Goal: Information Seeking & Learning: Learn about a topic

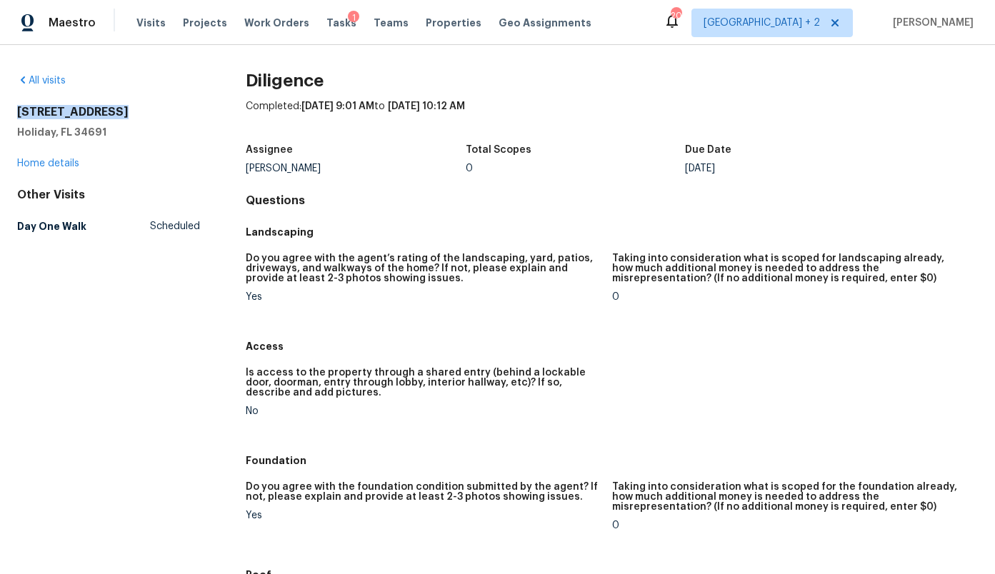
drag, startPoint x: 125, startPoint y: 109, endPoint x: 17, endPoint y: 111, distance: 107.9
click at [17, 111] on h2 "[STREET_ADDRESS]" at bounding box center [108, 112] width 183 height 14
copy h2 "[STREET_ADDRESS]"
drag, startPoint x: 310, startPoint y: 169, endPoint x: 241, endPoint y: 166, distance: 69.3
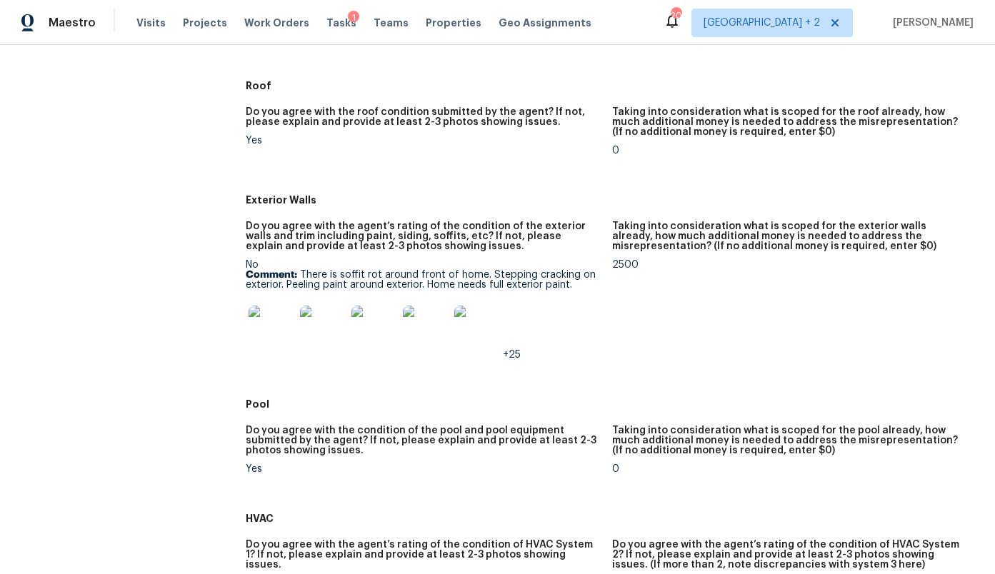
scroll to position [508, 0]
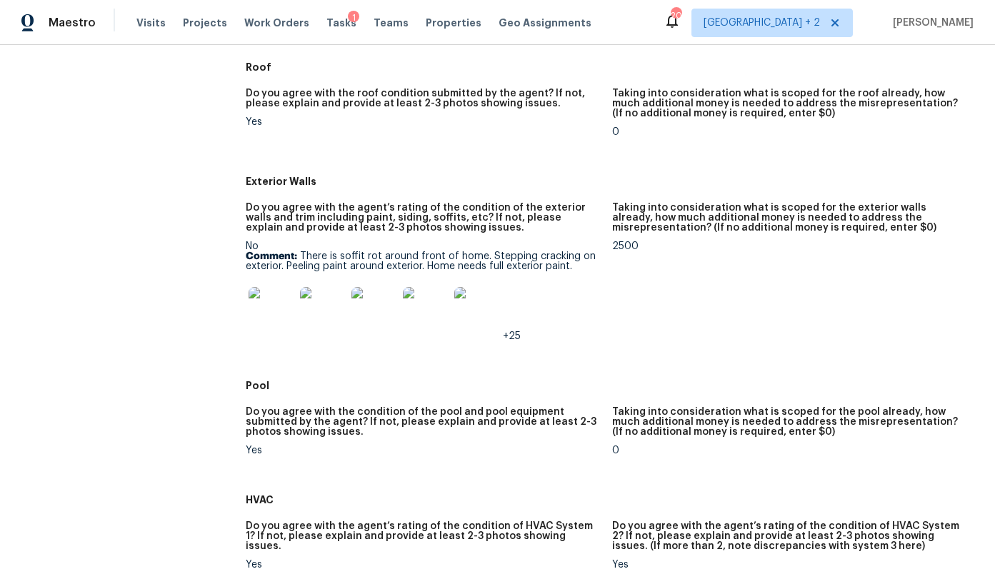
click at [295, 317] on div at bounding box center [271, 310] width 51 height 63
click at [276, 307] on img at bounding box center [272, 310] width 46 height 46
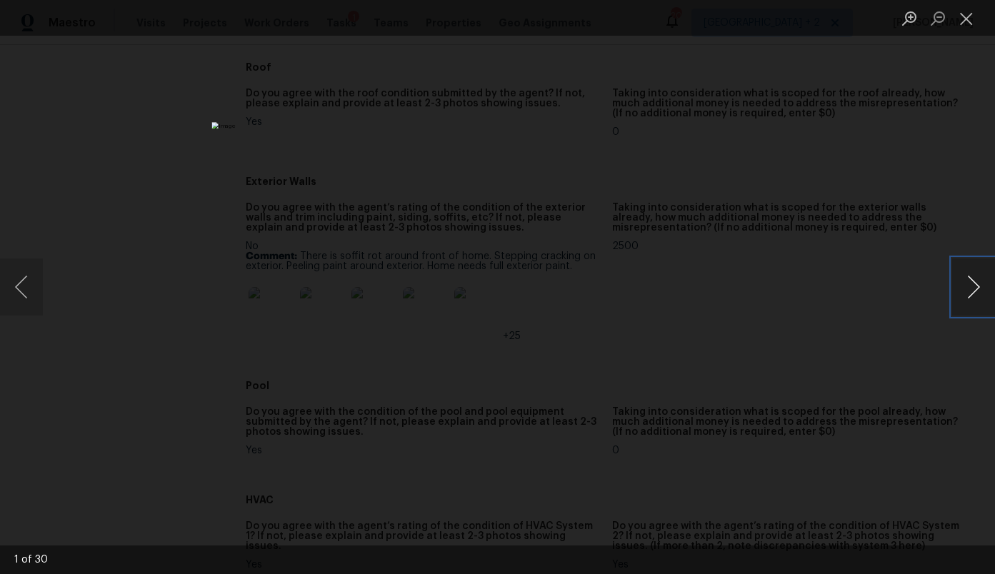
click at [967, 285] on button "Next image" at bounding box center [973, 287] width 43 height 57
click at [968, 285] on button "Next image" at bounding box center [973, 287] width 43 height 57
click at [940, 306] on div "Lightbox" at bounding box center [497, 287] width 995 height 574
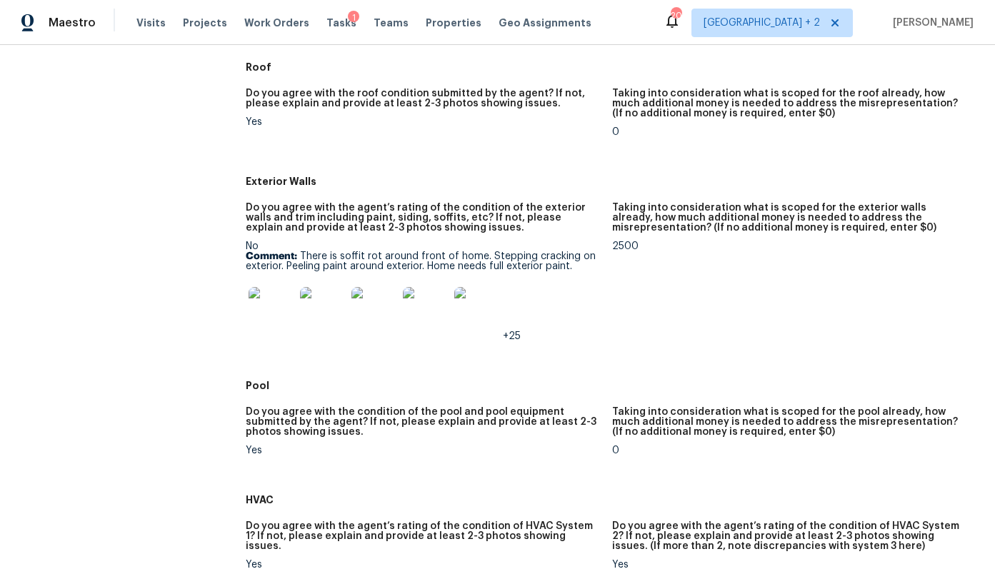
click at [439, 314] on img at bounding box center [426, 310] width 46 height 46
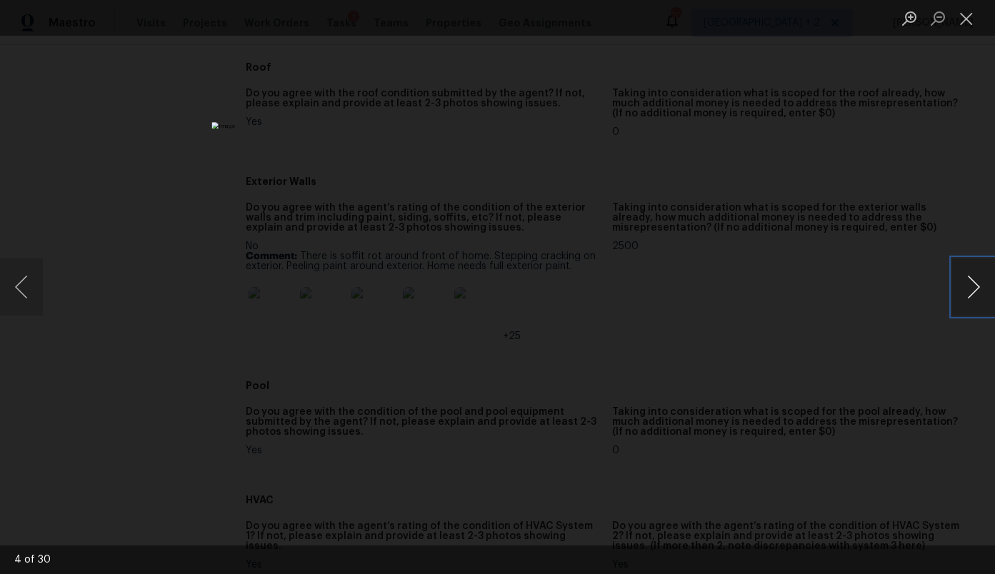
click at [963, 283] on button "Next image" at bounding box center [973, 287] width 43 height 57
click at [962, 283] on button "Next image" at bounding box center [973, 287] width 43 height 57
click at [954, 277] on button "Next image" at bounding box center [973, 287] width 43 height 57
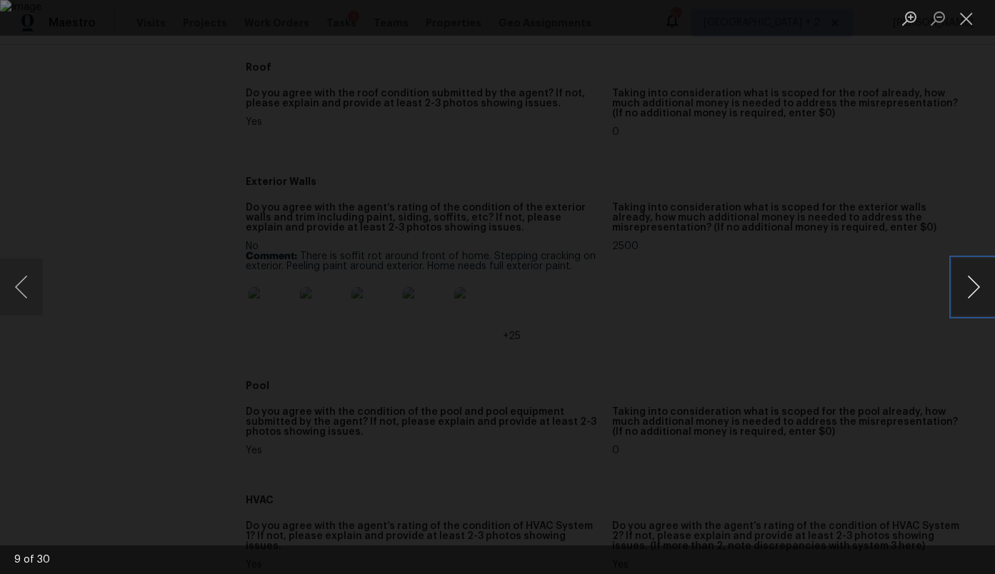
click at [954, 277] on button "Next image" at bounding box center [973, 287] width 43 height 57
click at [968, 289] on button "Next image" at bounding box center [973, 287] width 43 height 57
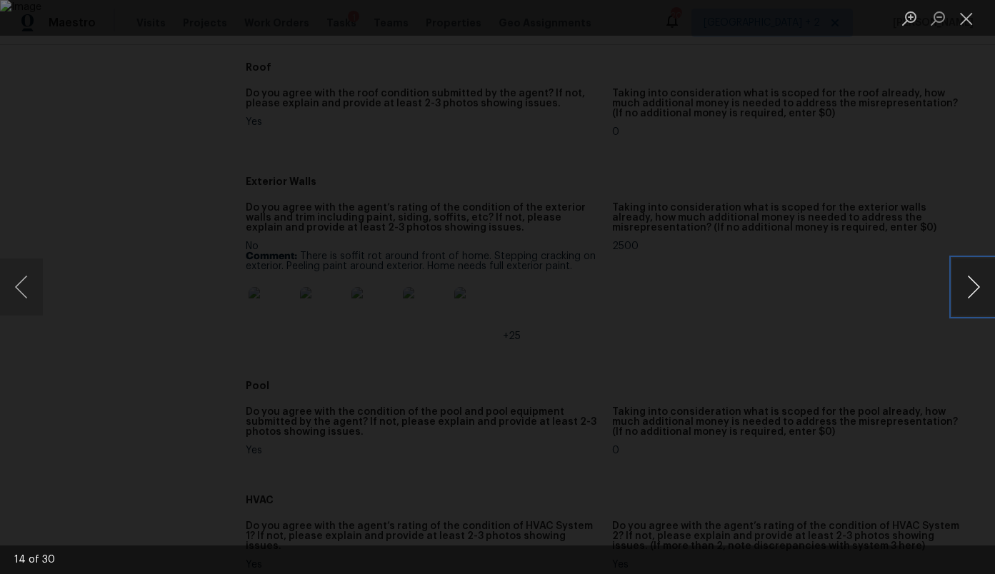
click at [968, 289] on button "Next image" at bounding box center [973, 287] width 43 height 57
click at [925, 169] on div "Lightbox" at bounding box center [497, 287] width 995 height 574
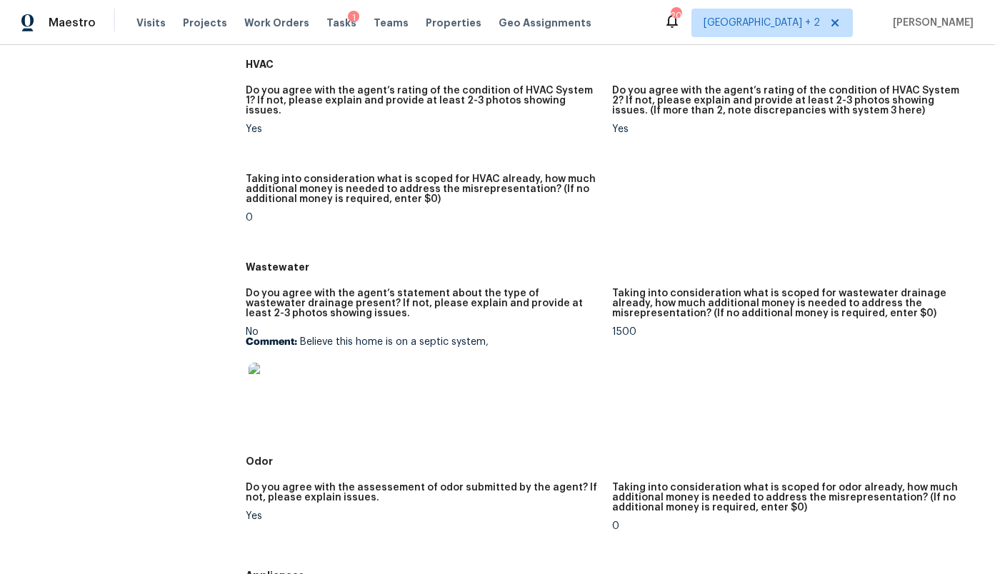
scroll to position [946, 0]
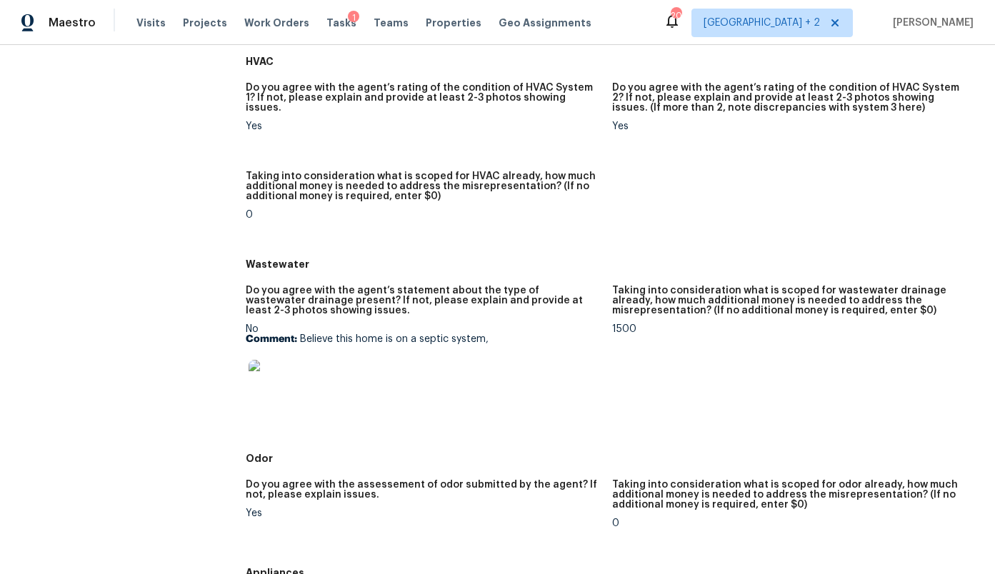
click at [277, 383] on img at bounding box center [272, 383] width 46 height 46
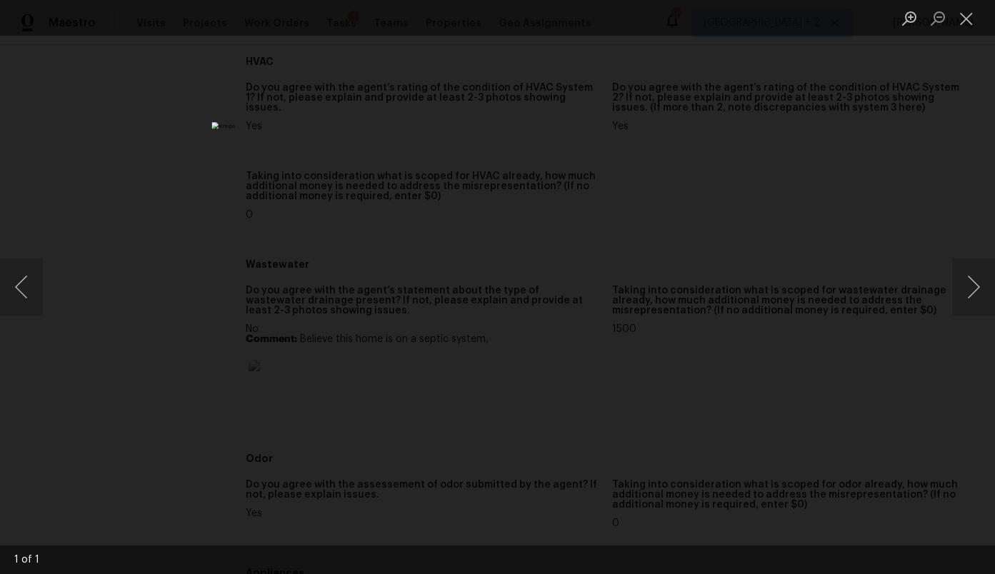
click at [786, 271] on div "Lightbox" at bounding box center [497, 287] width 995 height 574
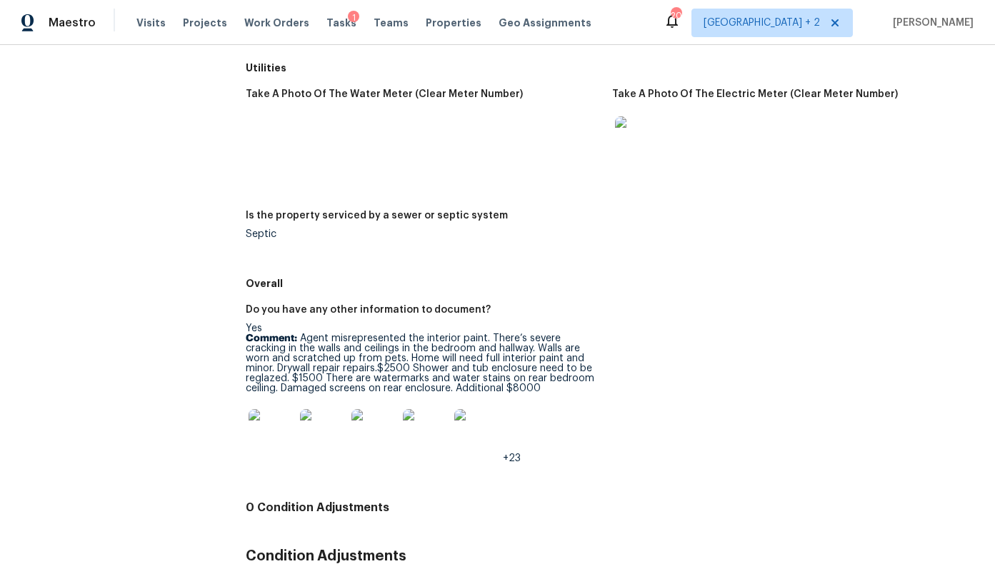
scroll to position [2078, 0]
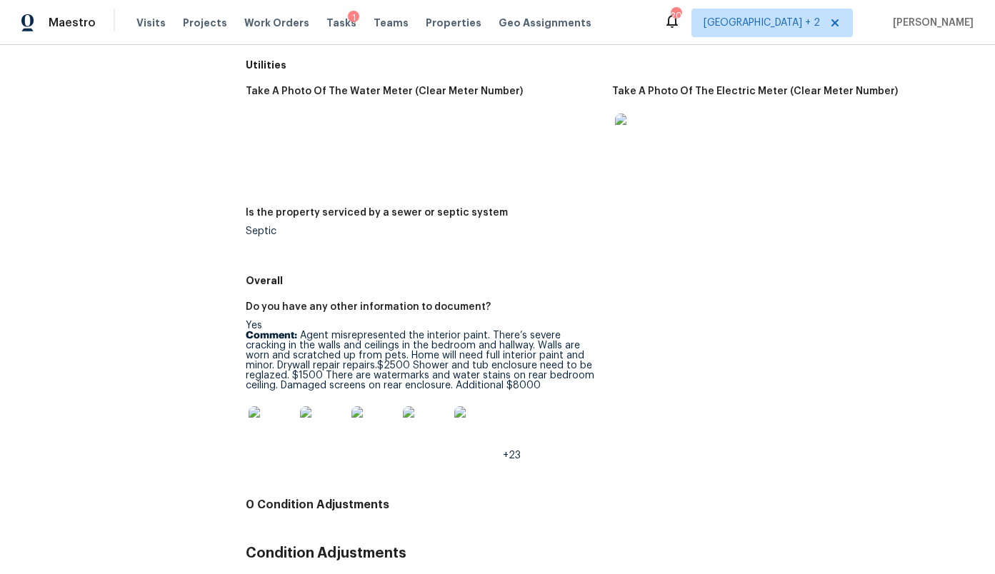
click at [271, 426] on img at bounding box center [272, 429] width 46 height 46
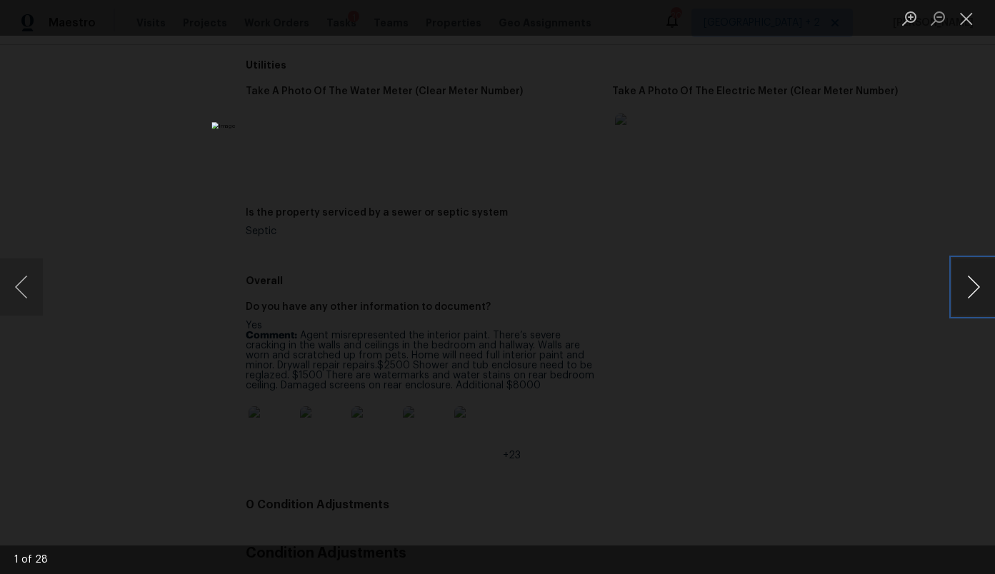
click at [961, 286] on button "Next image" at bounding box center [973, 287] width 43 height 57
click at [962, 286] on button "Next image" at bounding box center [973, 287] width 43 height 57
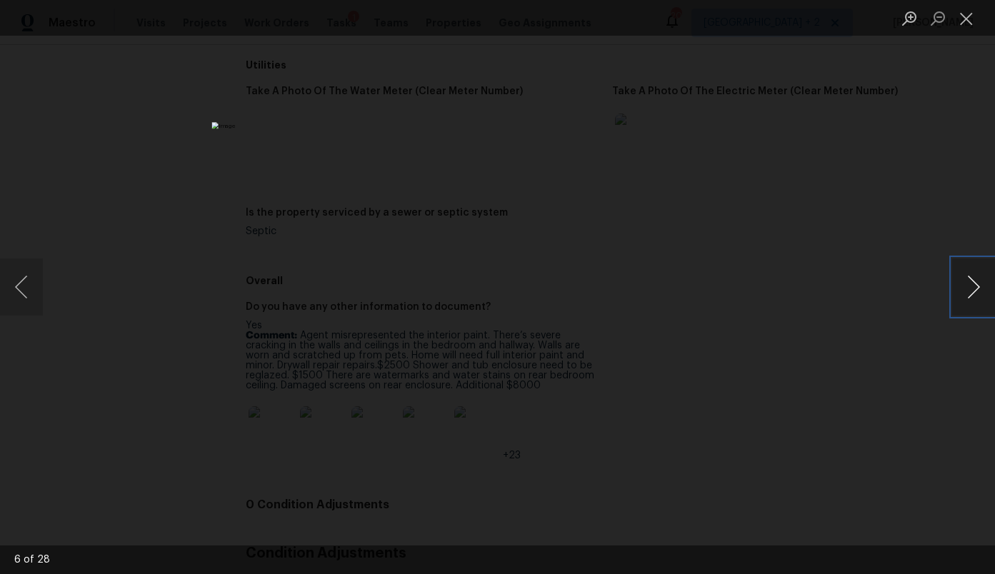
click at [962, 286] on button "Next image" at bounding box center [973, 287] width 43 height 57
click at [963, 286] on button "Next image" at bounding box center [973, 287] width 43 height 57
click at [964, 286] on button "Next image" at bounding box center [973, 287] width 43 height 57
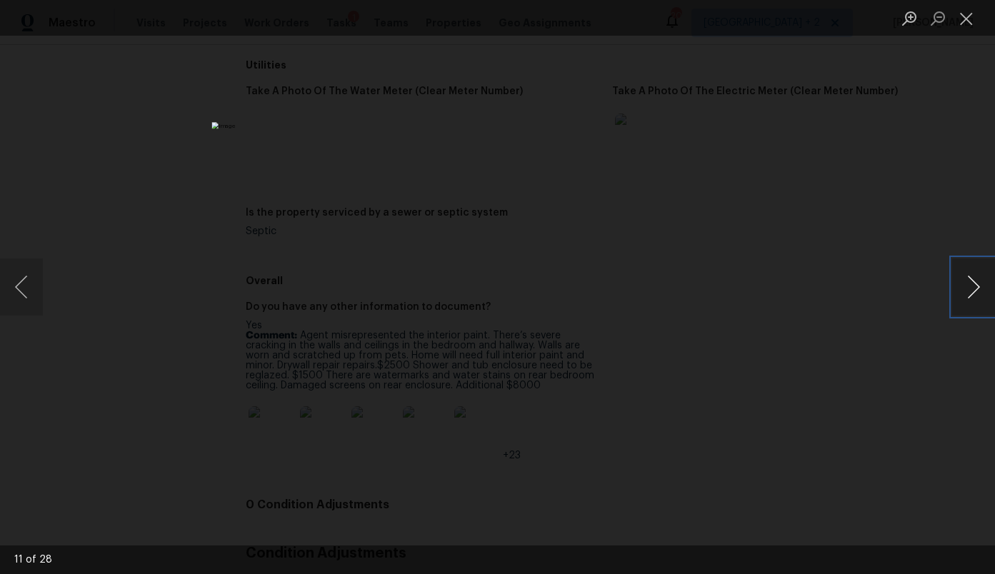
click at [964, 286] on button "Next image" at bounding box center [973, 287] width 43 height 57
click at [861, 138] on div "Lightbox" at bounding box center [497, 287] width 995 height 574
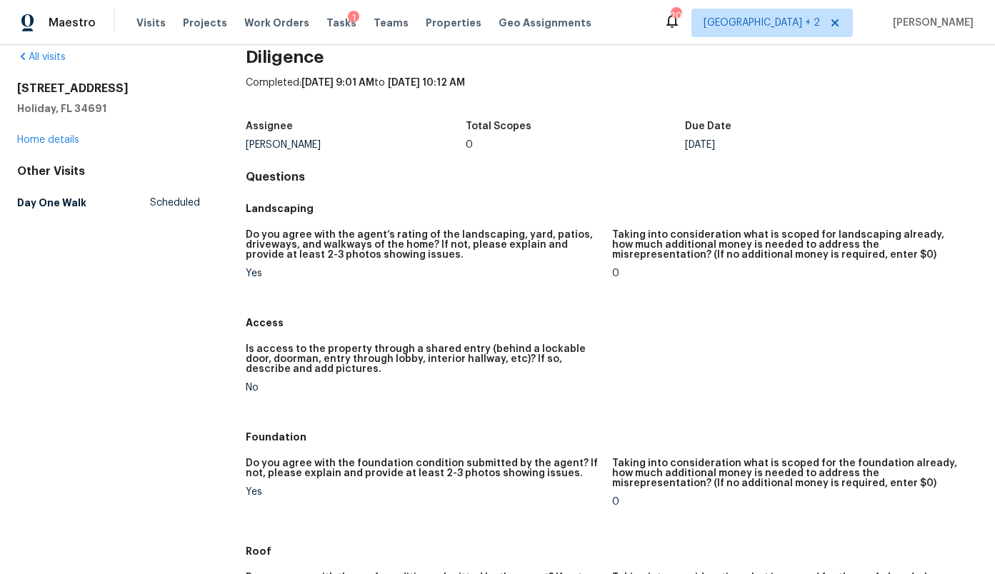
scroll to position [0, 0]
